Goal: Information Seeking & Learning: Learn about a topic

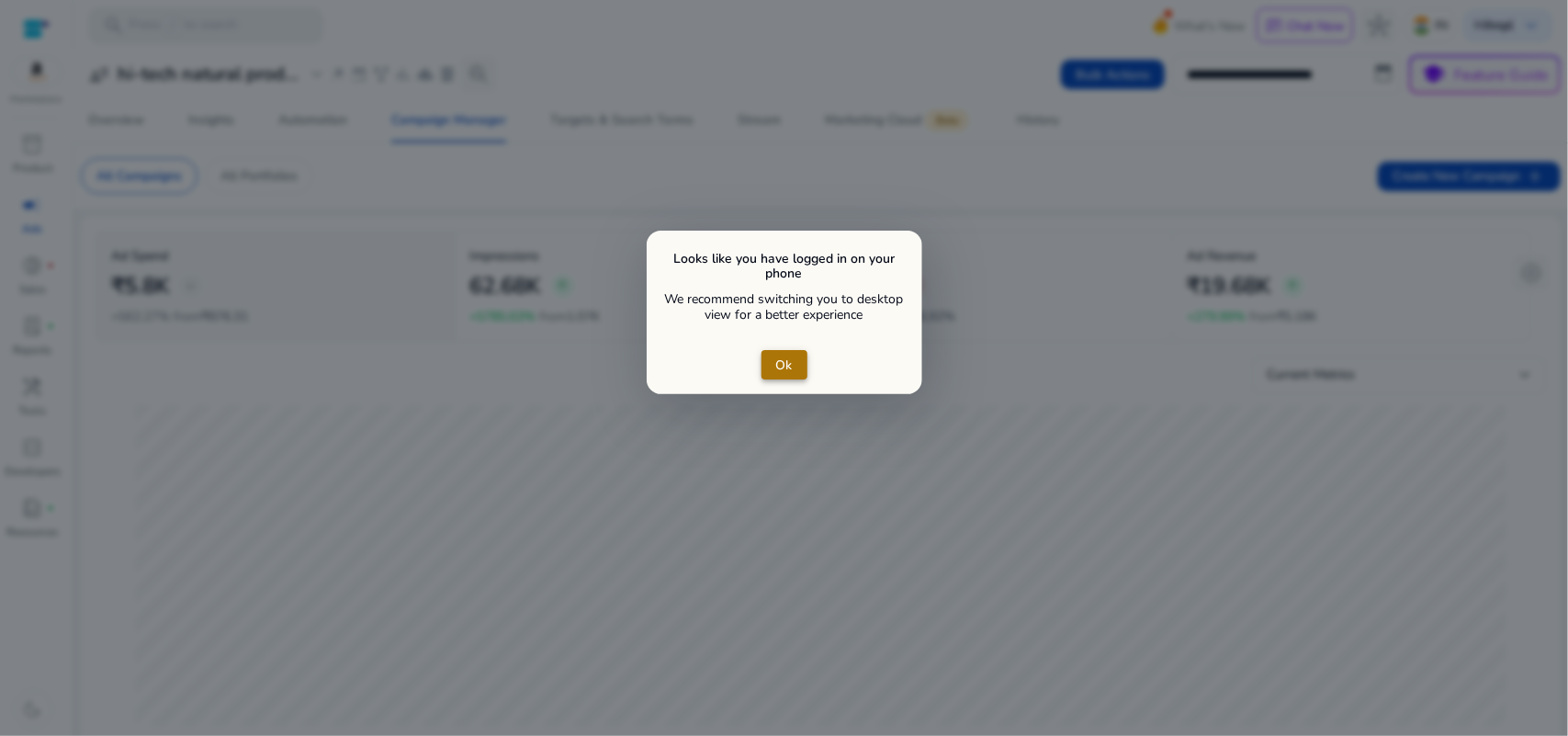
click at [793, 355] on span "close dialog" at bounding box center [784, 364] width 46 height 44
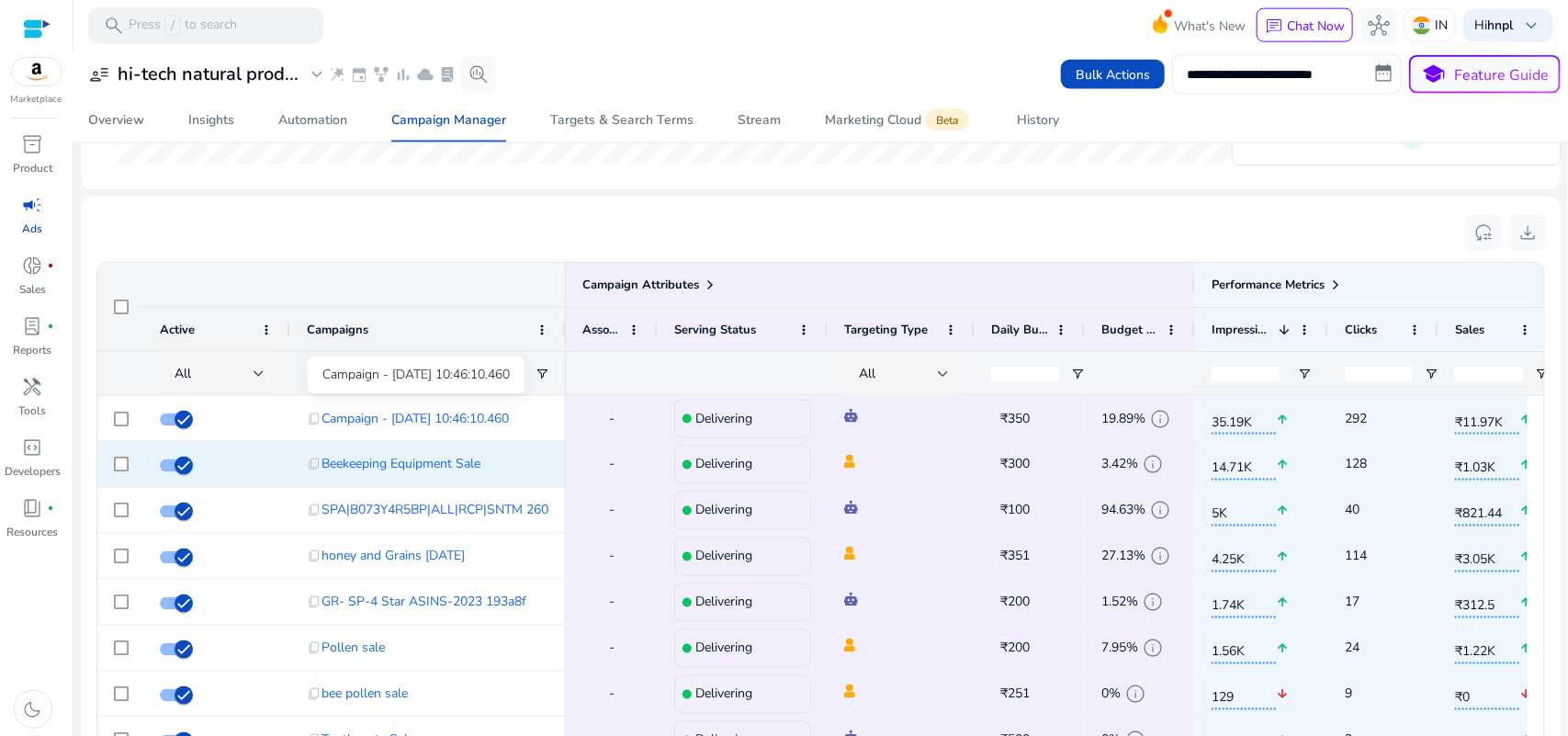
scroll to position [1149, 0]
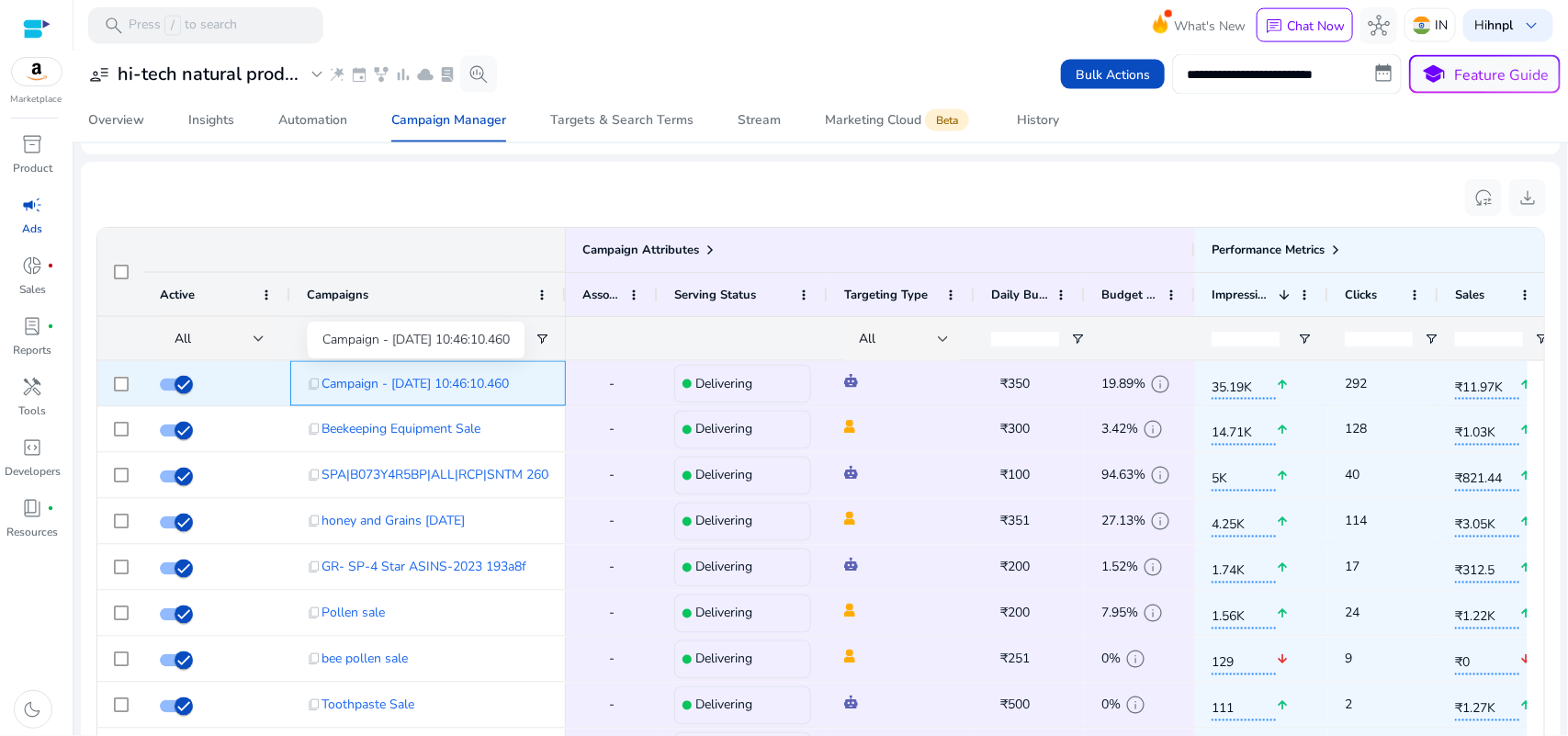
click at [509, 381] on span "Campaign - [DATE] 10:46:10.460" at bounding box center [415, 383] width 188 height 37
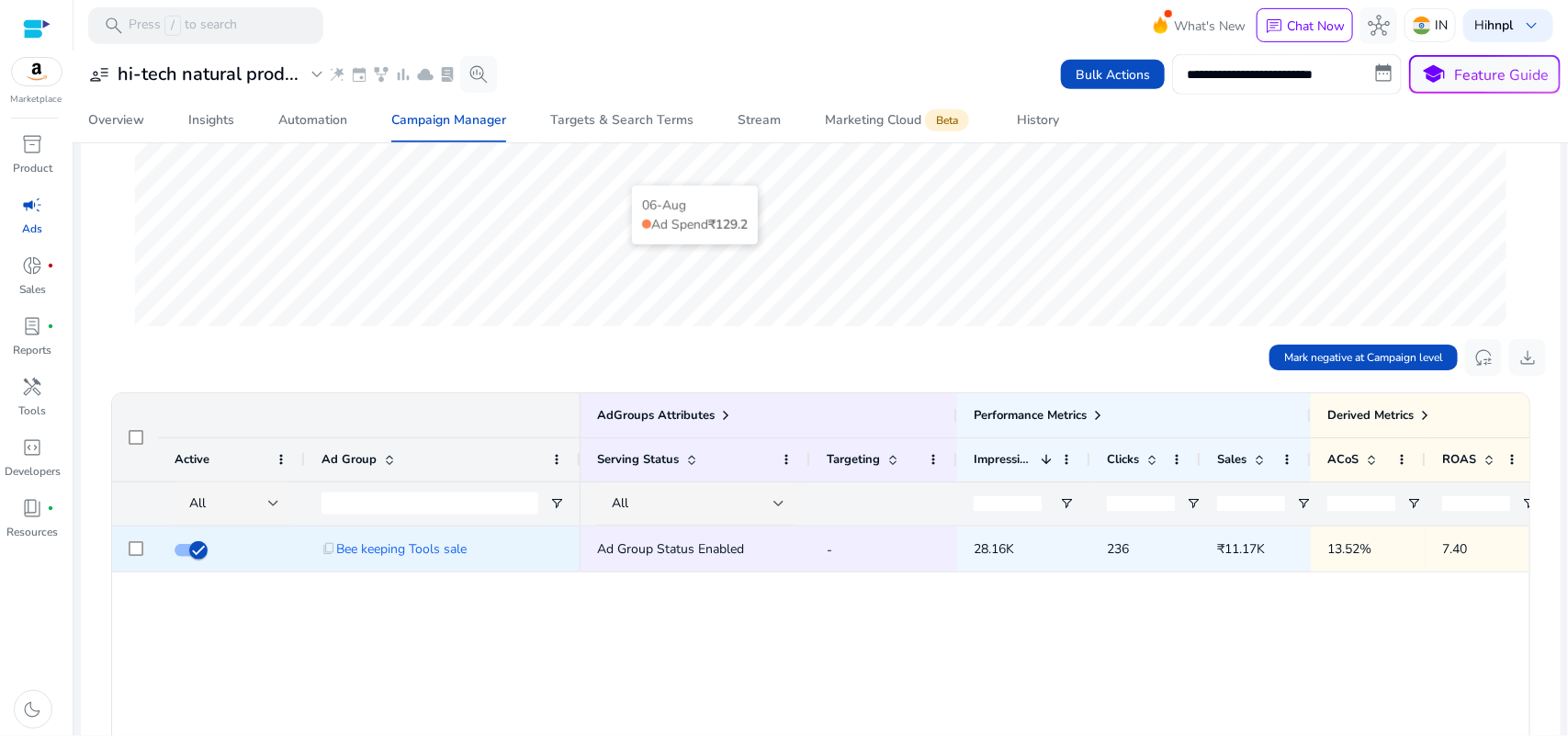
scroll to position [574, 0]
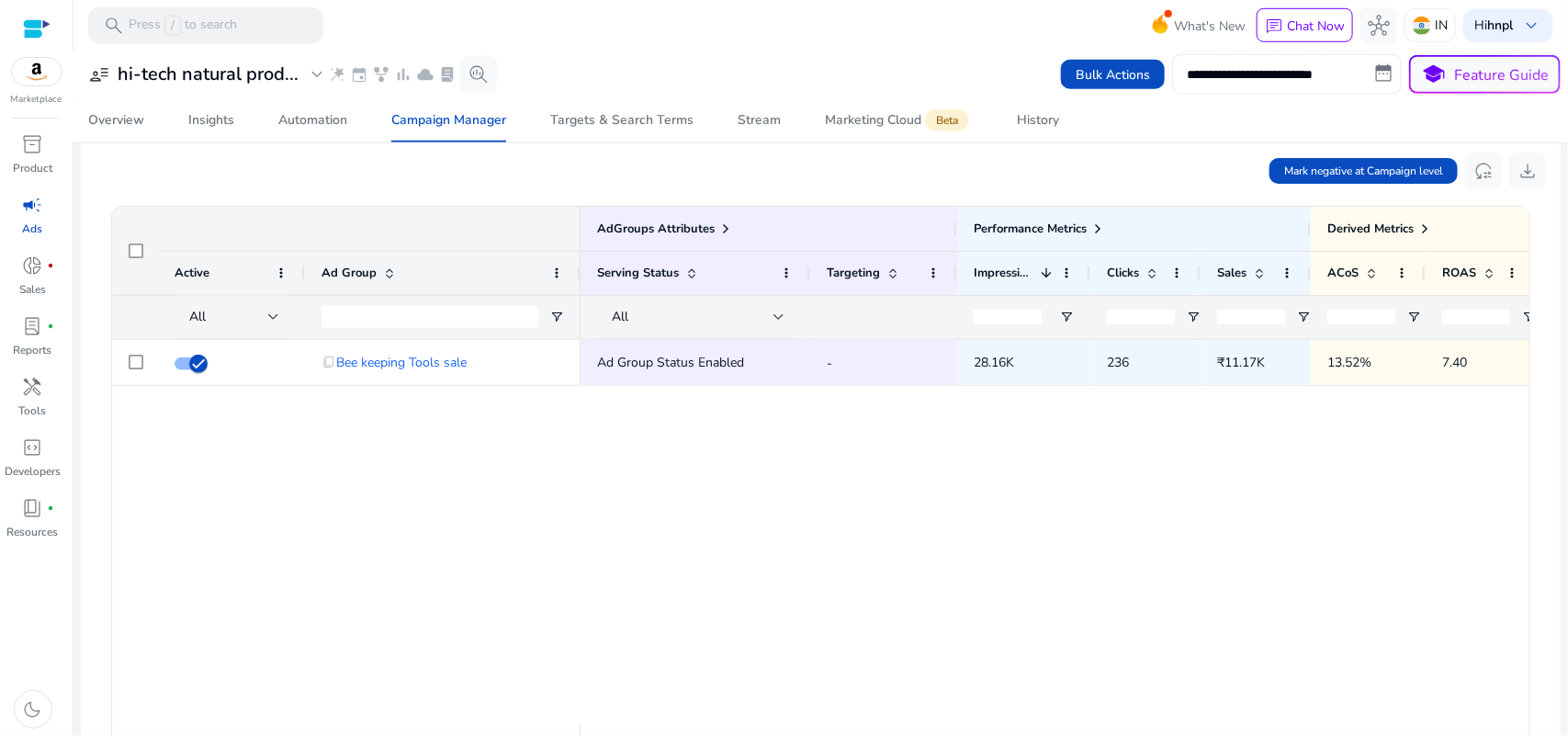
click at [888, 520] on div "Ad Group Status Enabled - 28.16K 236 ₹11.17K 13.52% 7.40 4.24%" at bounding box center [1055, 531] width 949 height 384
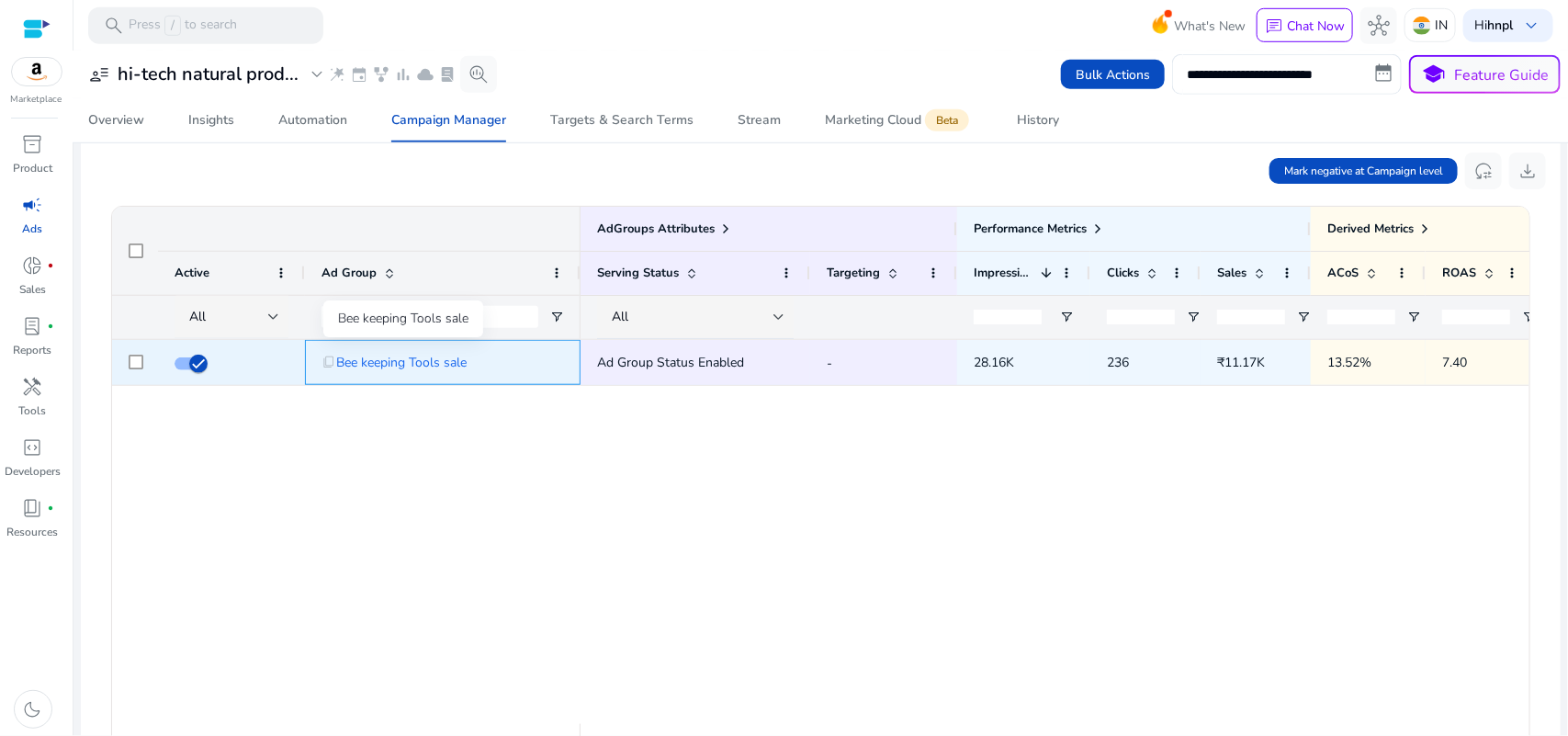
click at [461, 365] on span "Bee keeping Tools sale" at bounding box center [402, 362] width 131 height 37
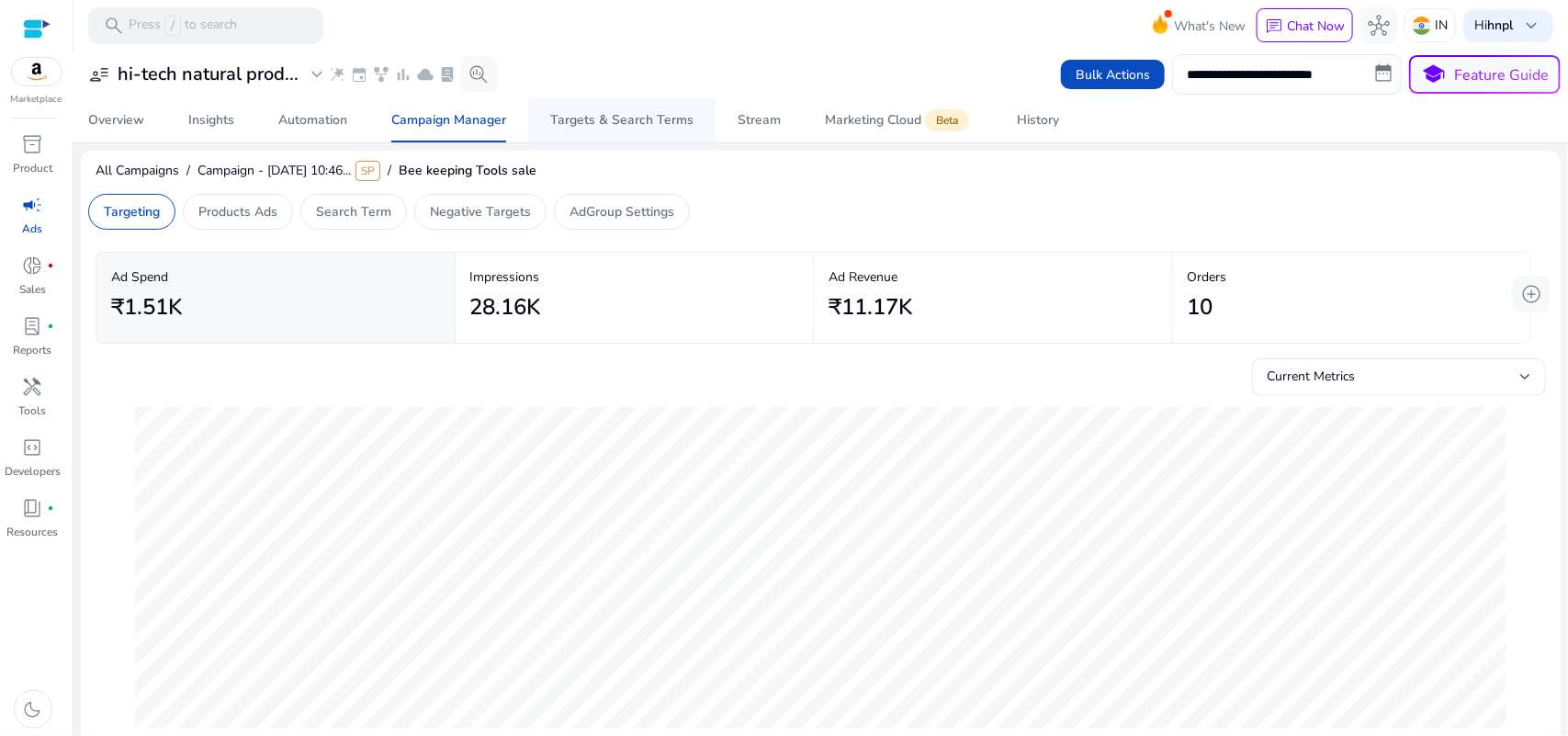
click at [629, 120] on div "Targets & Search Terms" at bounding box center [621, 120] width 143 height 13
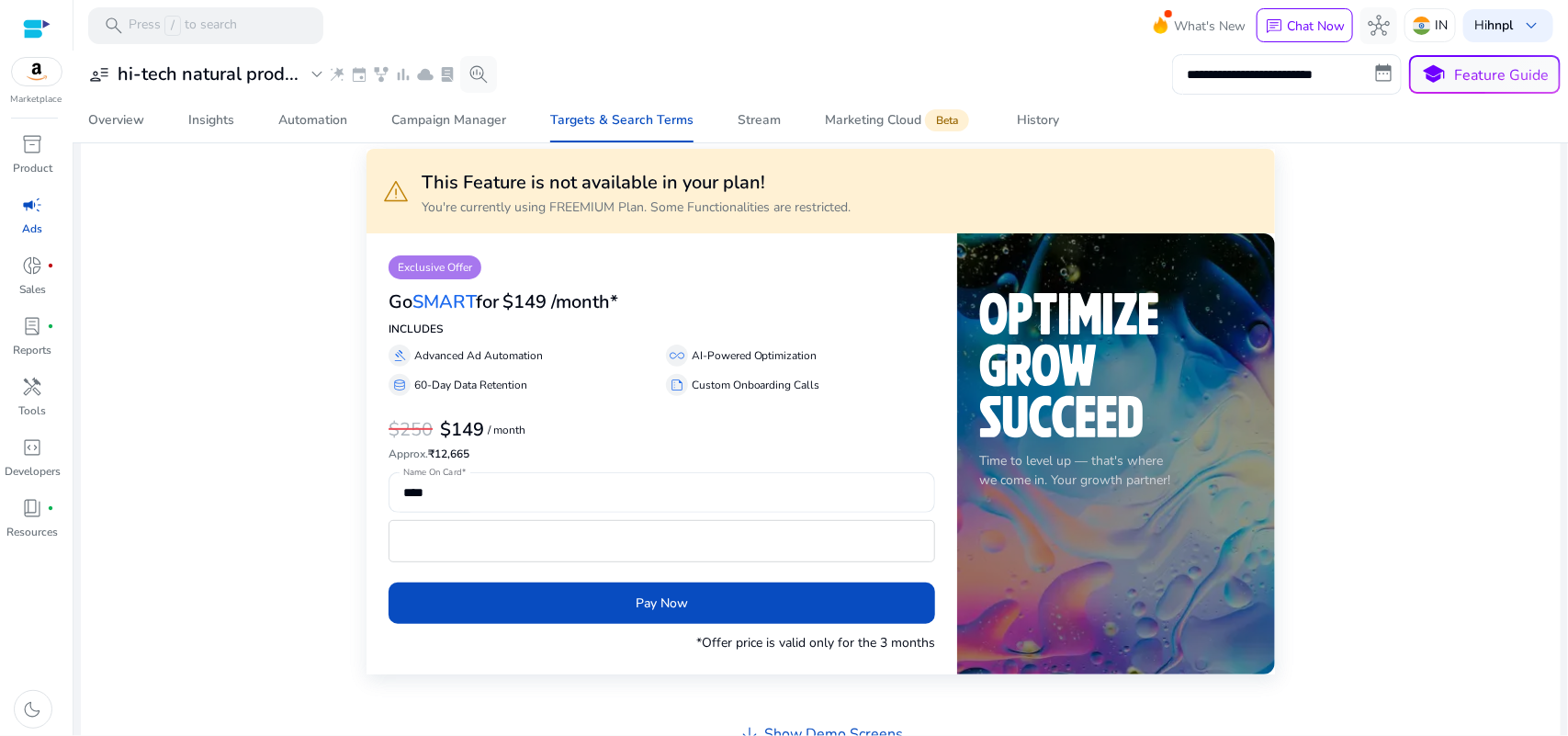
scroll to position [115, 0]
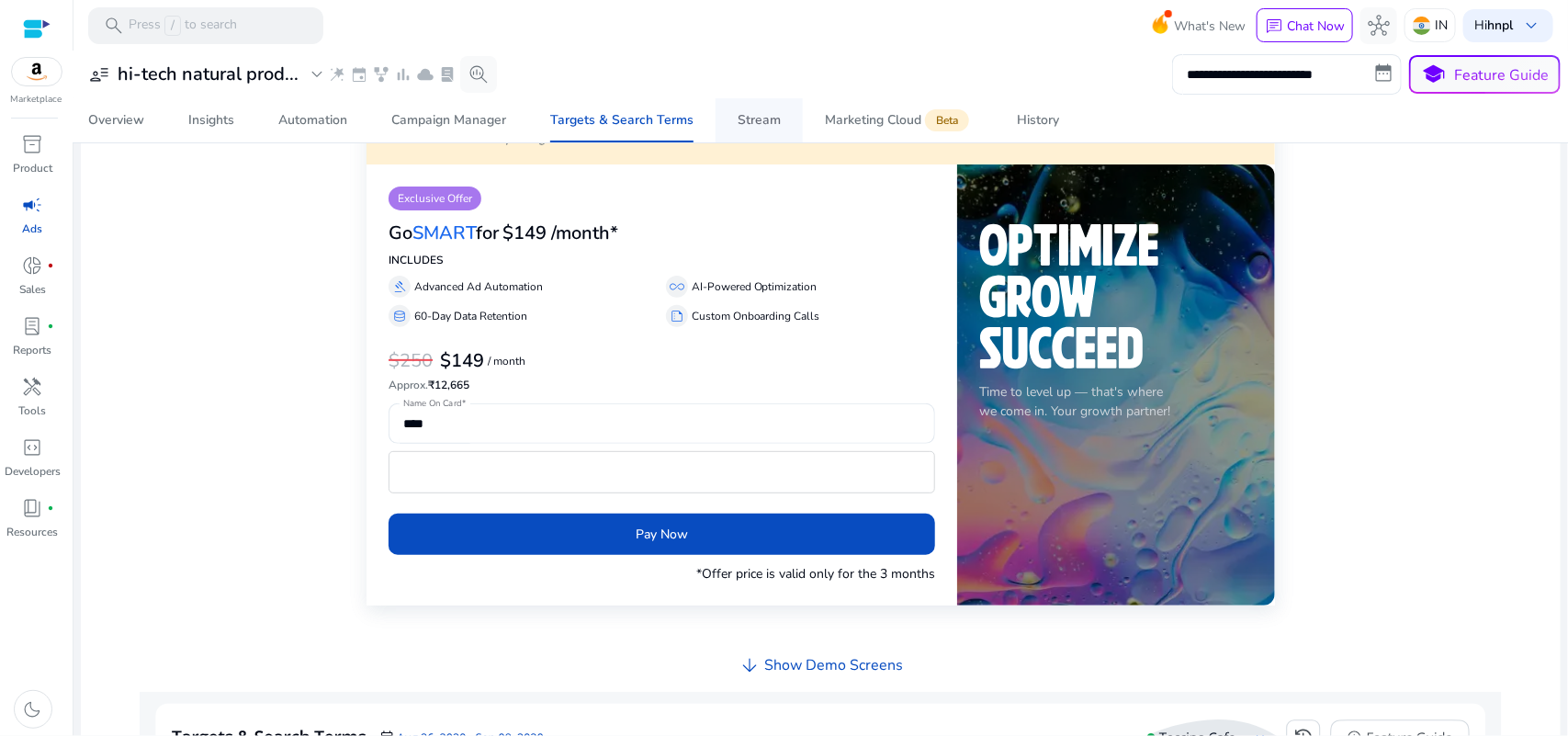
click at [769, 115] on div "Stream" at bounding box center [759, 120] width 43 height 13
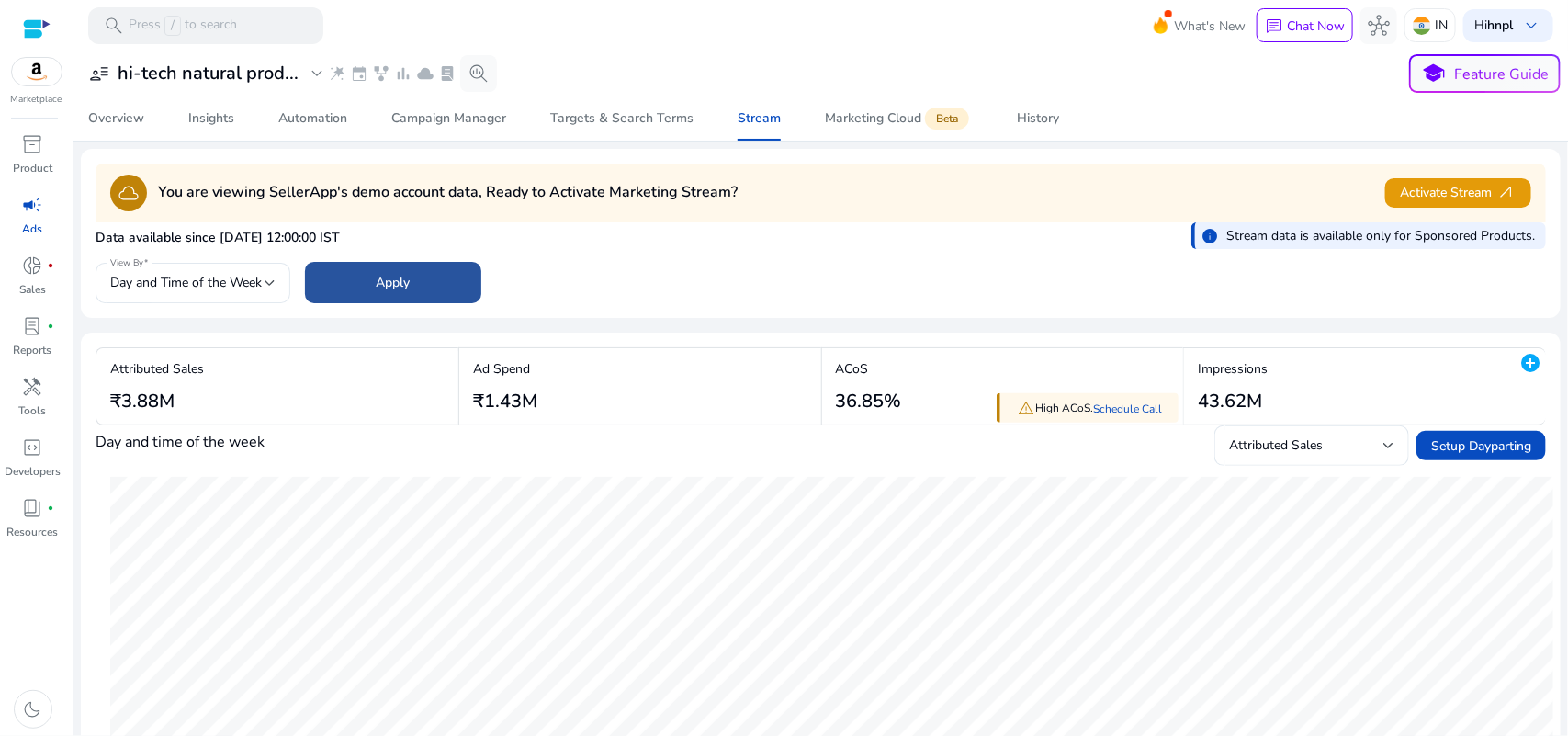
click at [369, 276] on span at bounding box center [393, 282] width 177 height 44
click at [278, 281] on div "View By Day and Time of the Week" at bounding box center [192, 282] width 195 height 40
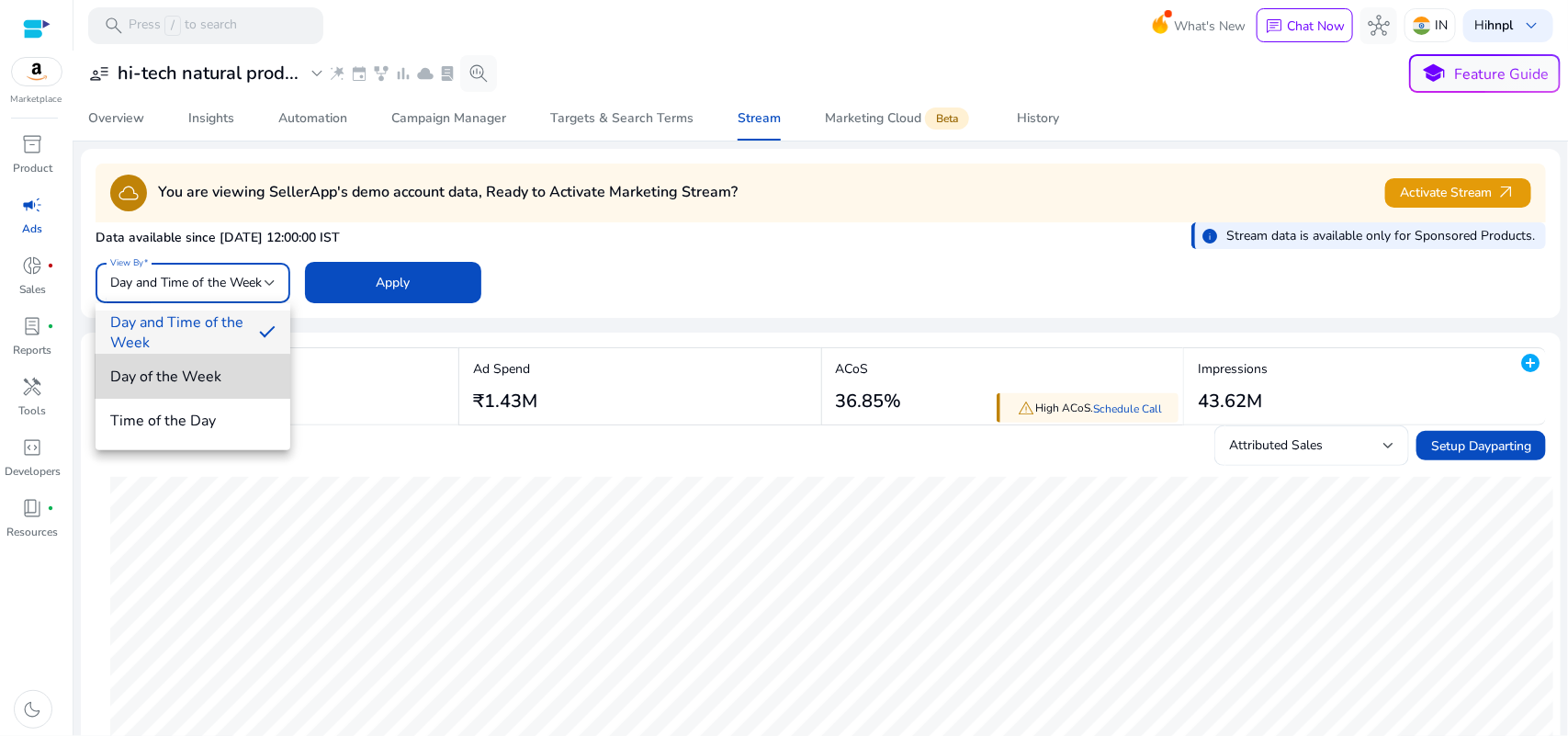
click at [186, 381] on span "Day of the Week" at bounding box center [192, 376] width 165 height 21
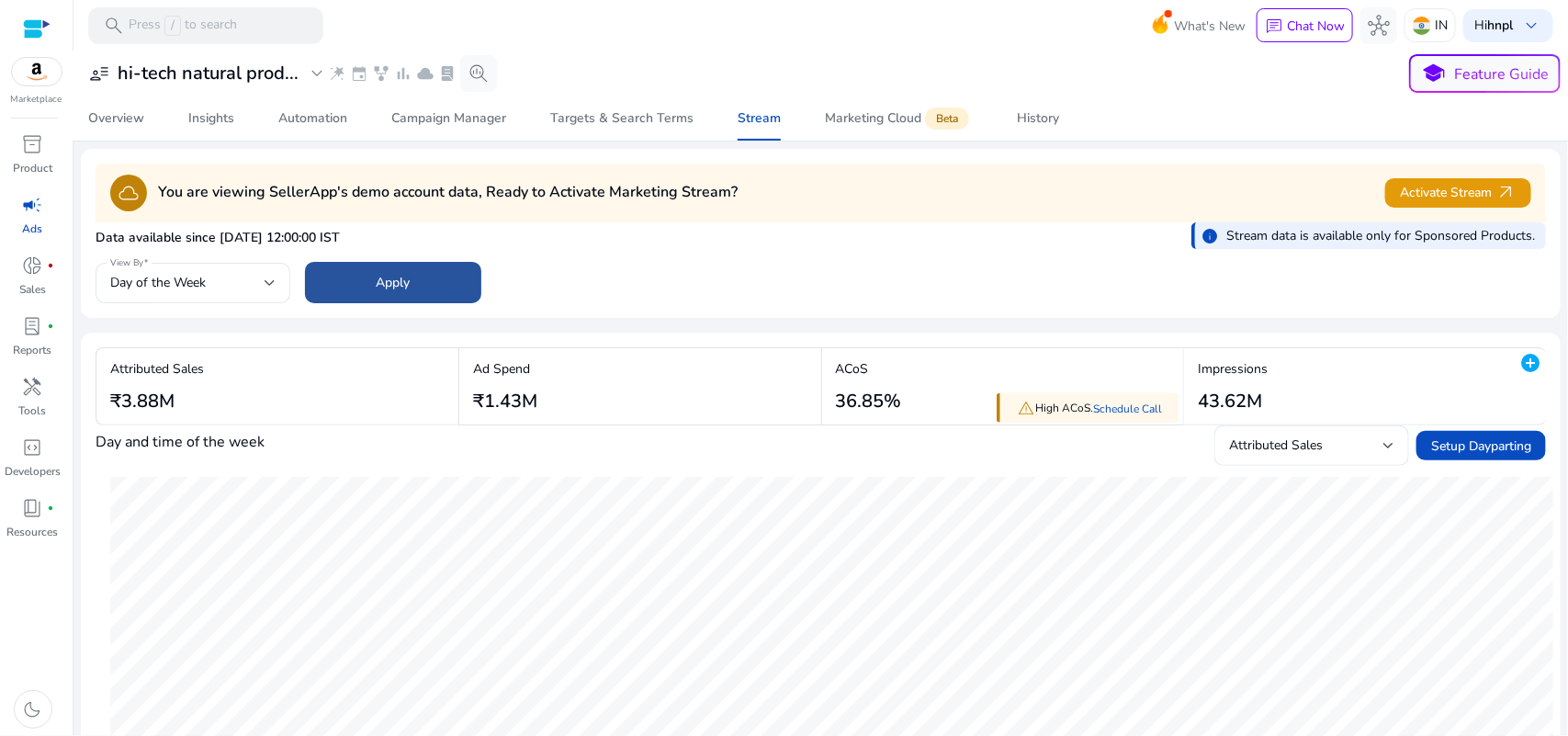
click at [411, 288] on span at bounding box center [393, 282] width 177 height 44
click at [850, 120] on div "Marketing Cloud Beta" at bounding box center [898, 119] width 148 height 15
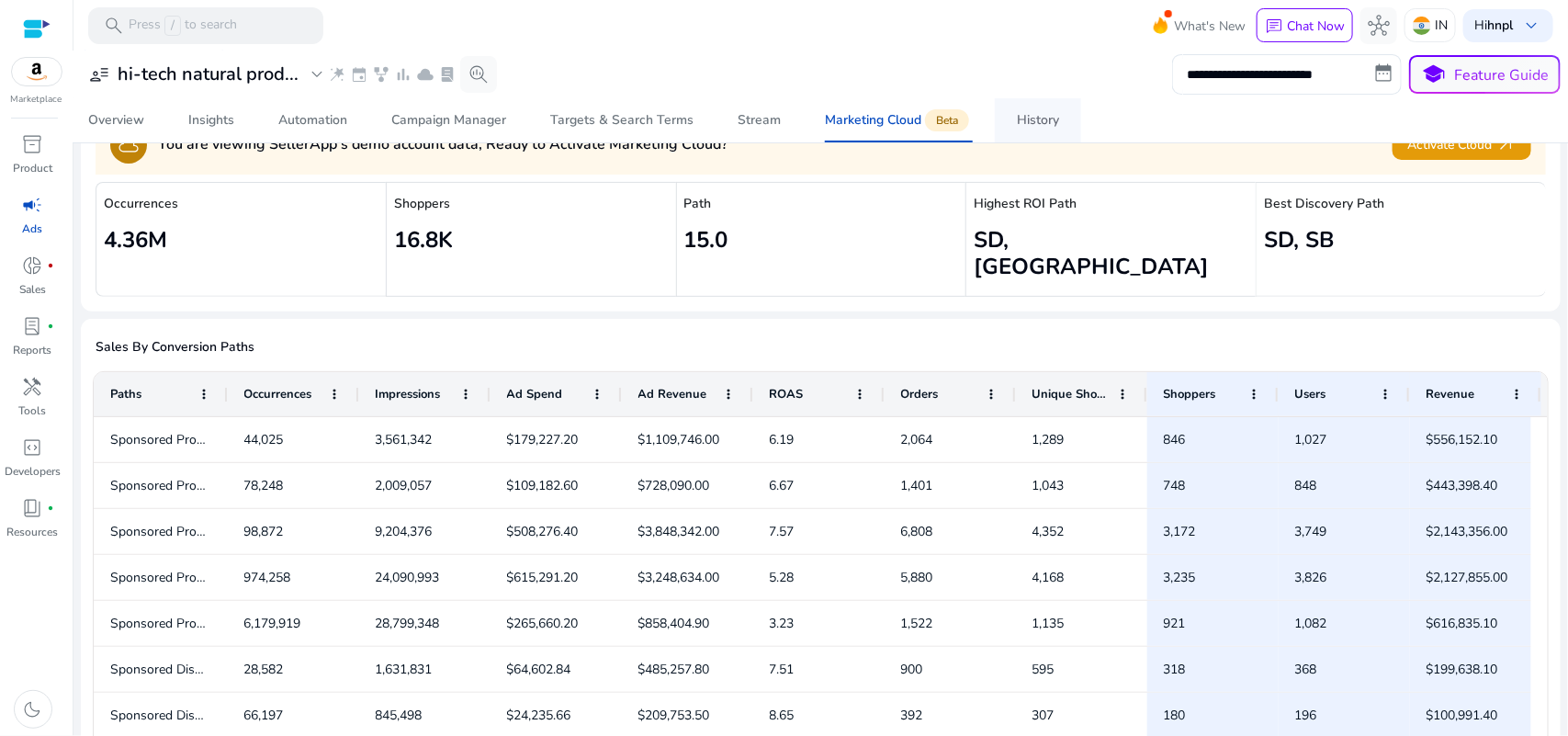
click at [1031, 111] on span "History" at bounding box center [1038, 120] width 42 height 44
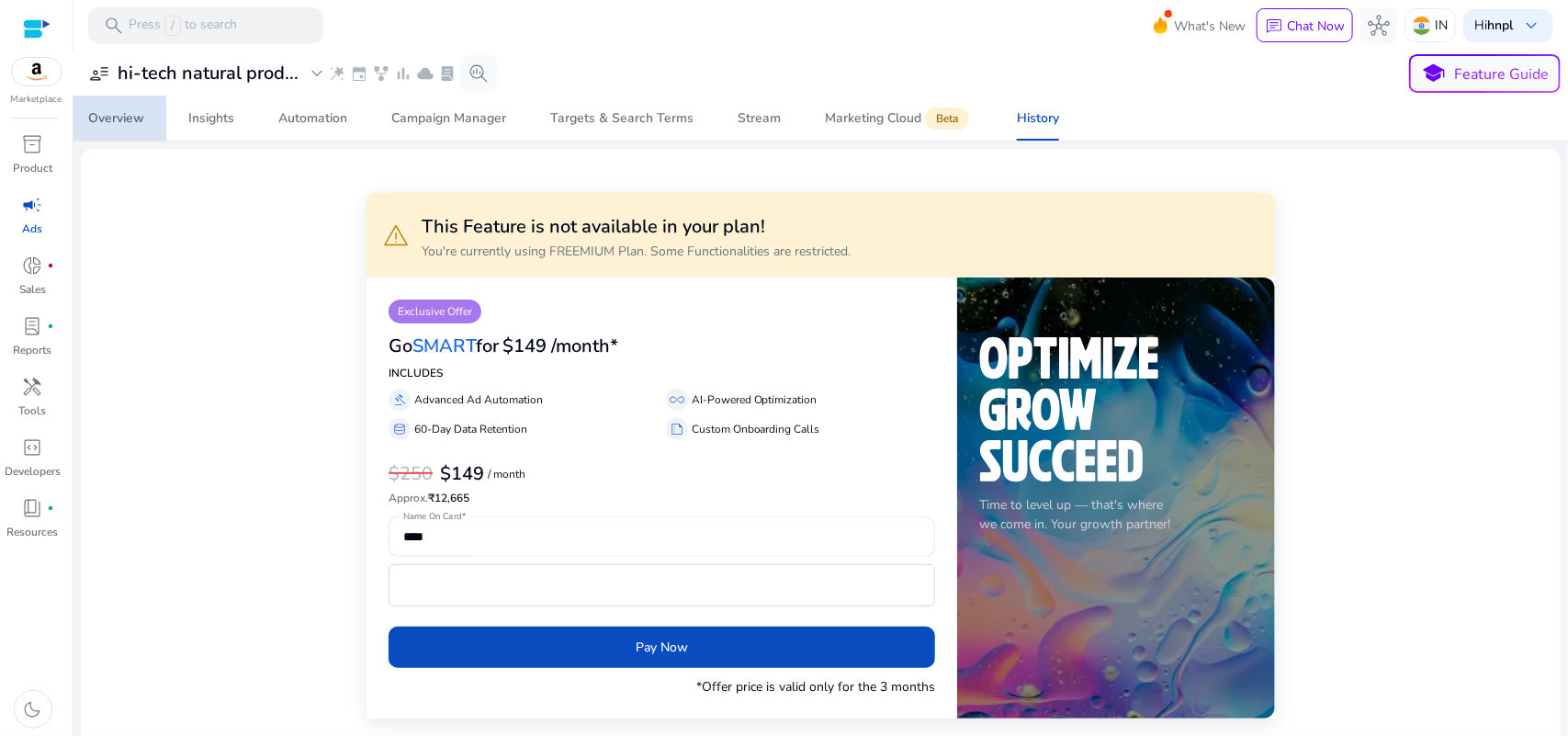
drag, startPoint x: 129, startPoint y: 113, endPoint x: 140, endPoint y: 121, distance: 13.6
click at [131, 113] on div "Overview" at bounding box center [116, 119] width 56 height 13
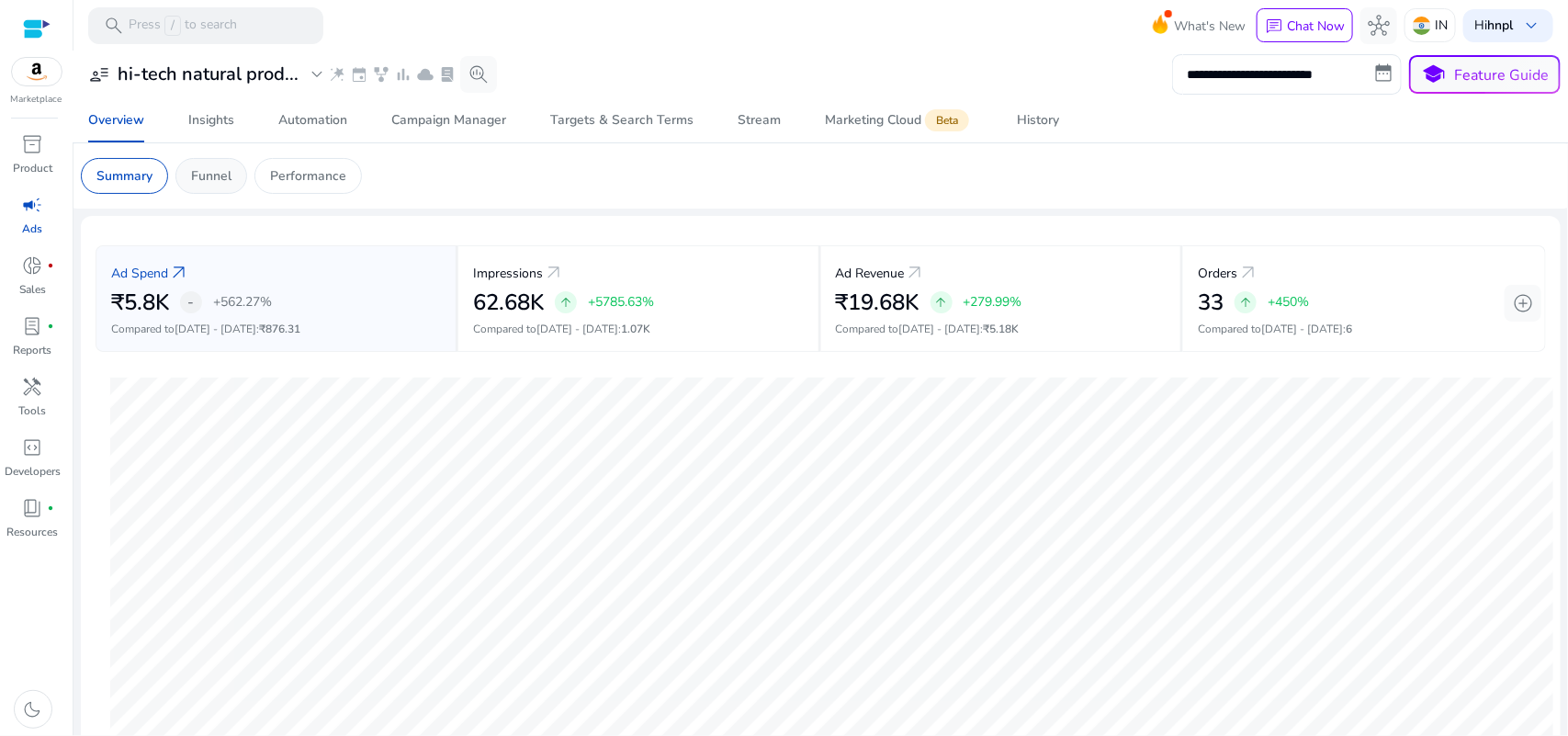
click at [220, 185] on p "Funnel" at bounding box center [211, 176] width 40 height 20
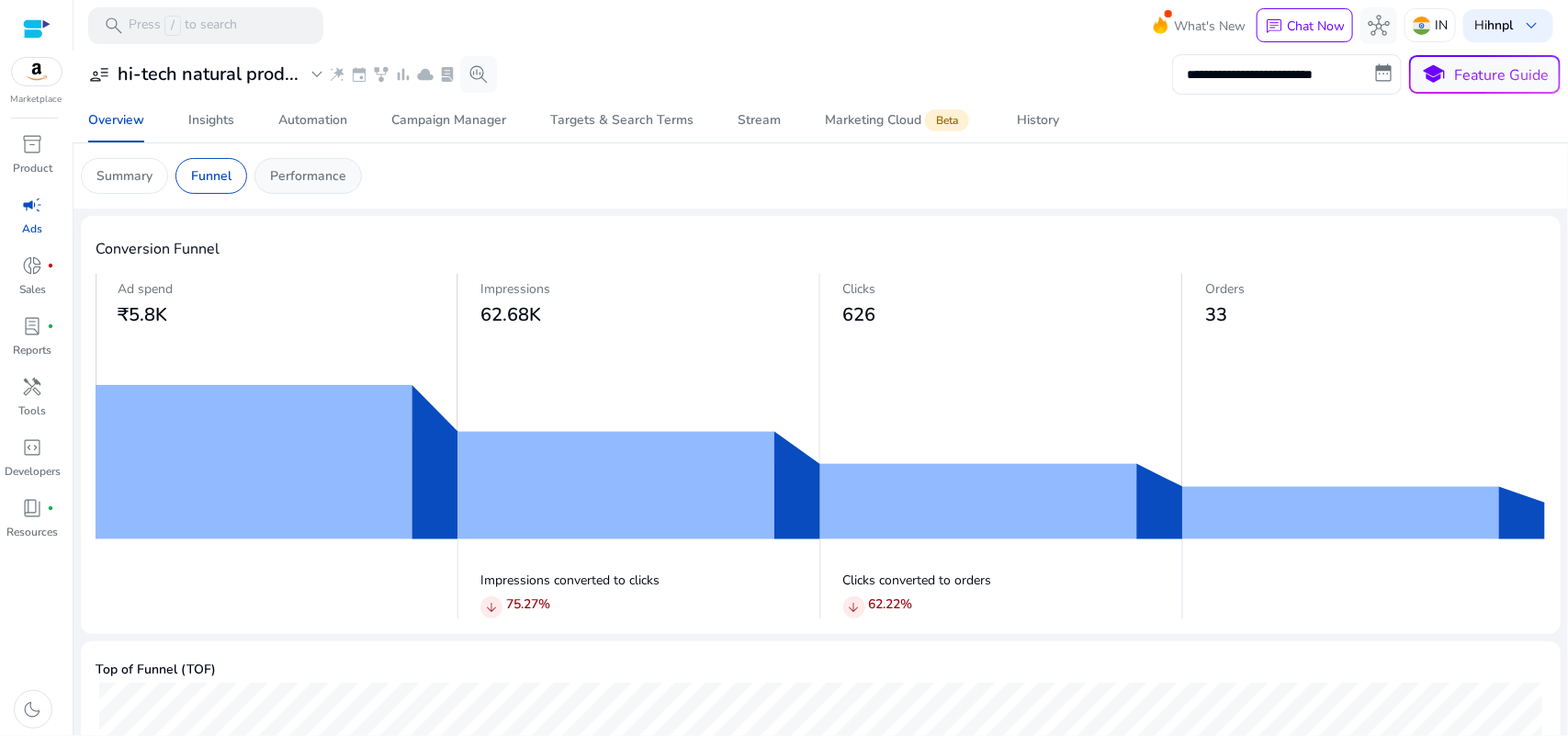
click at [305, 185] on p "Performance" at bounding box center [308, 176] width 77 height 20
